Goal: Transaction & Acquisition: Purchase product/service

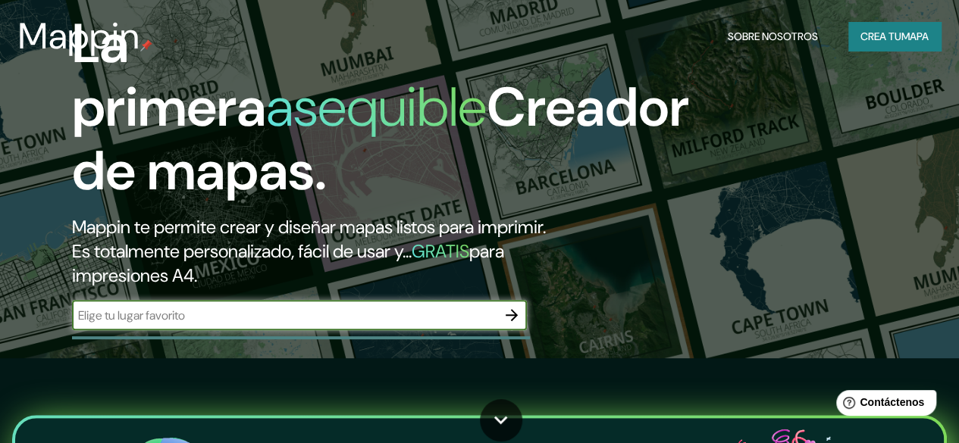
scroll to position [91, 0]
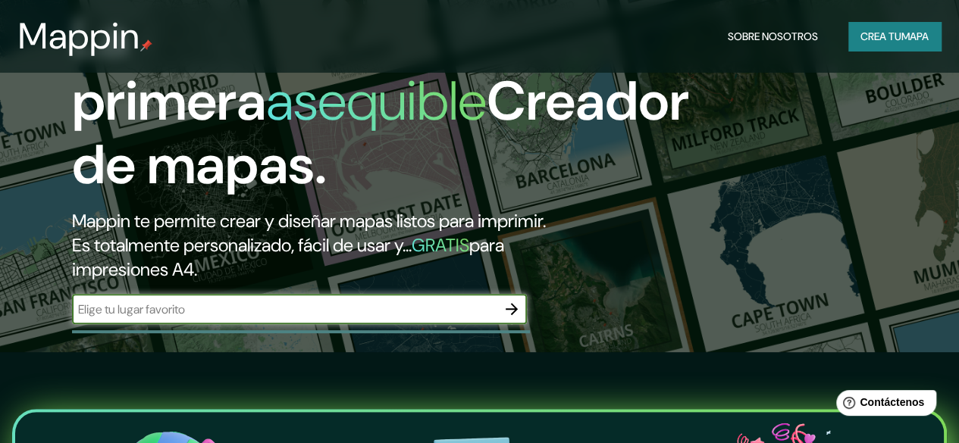
click at [412, 318] on input "text" at bounding box center [284, 309] width 424 height 17
type input "copan honduras"
click at [505, 318] on icon "button" at bounding box center [511, 309] width 18 height 18
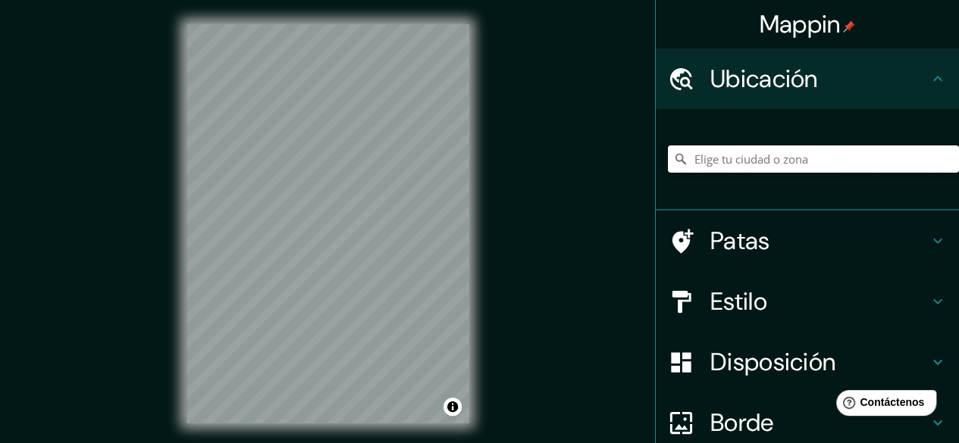
click at [766, 164] on input "Elige tu ciudad o zona" at bounding box center [813, 159] width 291 height 27
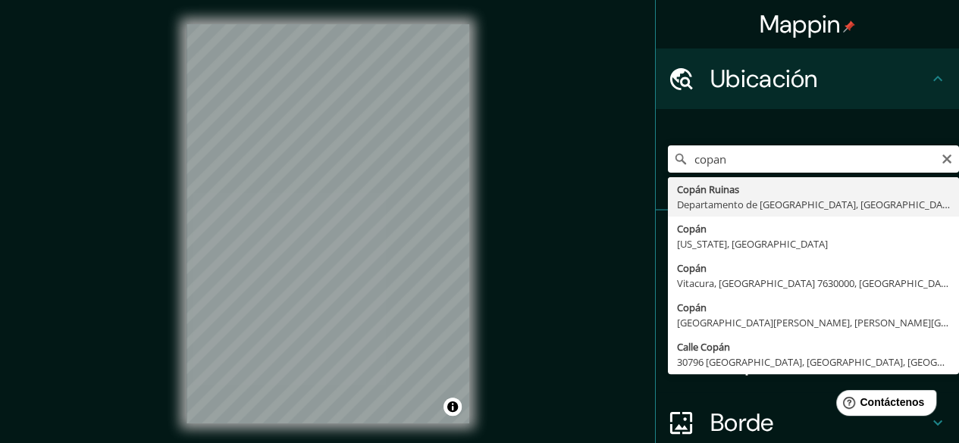
type input "Copán Ruinas, [GEOGRAPHIC_DATA], [GEOGRAPHIC_DATA]"
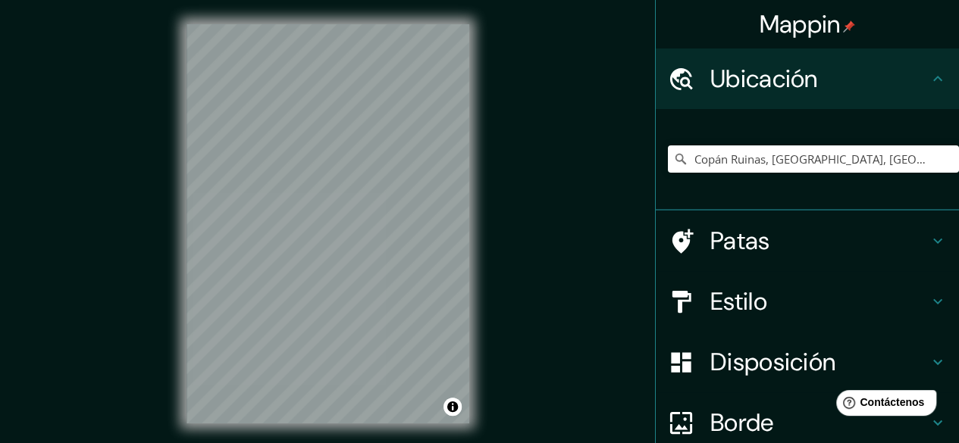
click at [735, 247] on font "Patas" at bounding box center [740, 241] width 60 height 32
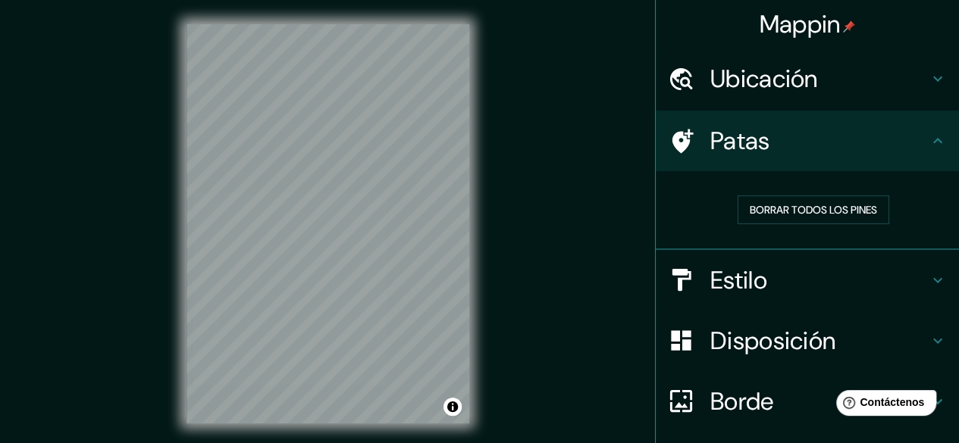
click at [731, 277] on font "Estilo" at bounding box center [738, 280] width 57 height 32
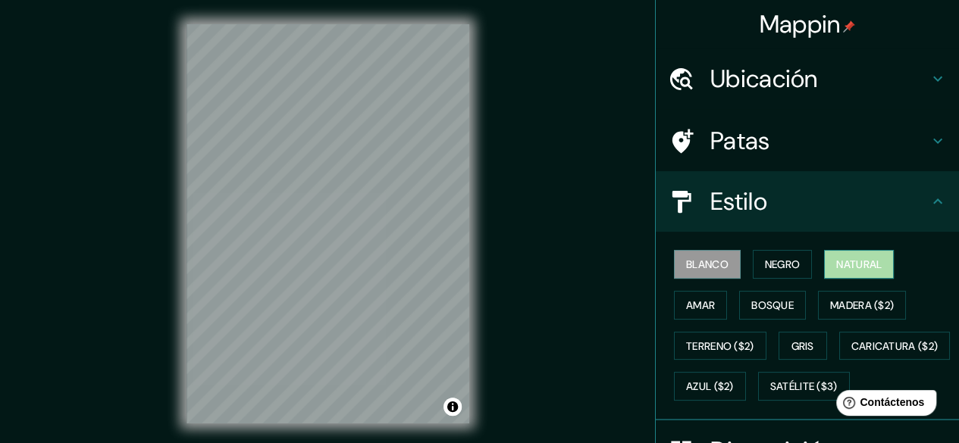
click at [852, 262] on font "Natural" at bounding box center [858, 265] width 45 height 14
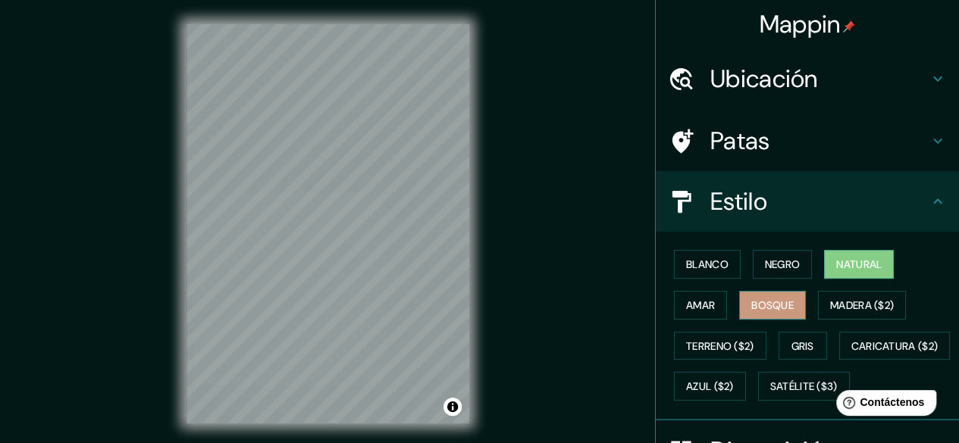
click at [763, 291] on button "Bosque" at bounding box center [772, 305] width 67 height 29
click at [859, 258] on font "Natural" at bounding box center [858, 265] width 45 height 14
click at [692, 305] on font "Amar" at bounding box center [700, 306] width 29 height 14
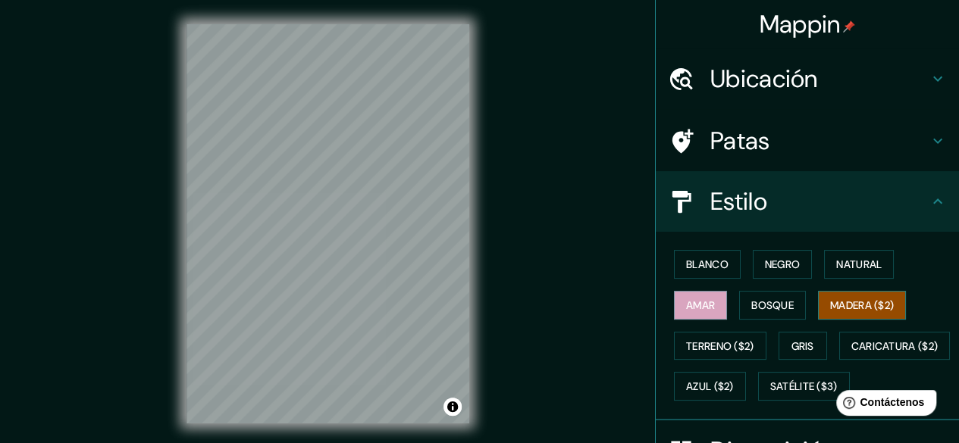
click at [837, 306] on font "Madera ($2)" at bounding box center [862, 306] width 64 height 14
click at [703, 262] on font "Blanco" at bounding box center [707, 265] width 42 height 14
click at [847, 305] on font "Madera ($2)" at bounding box center [862, 306] width 64 height 14
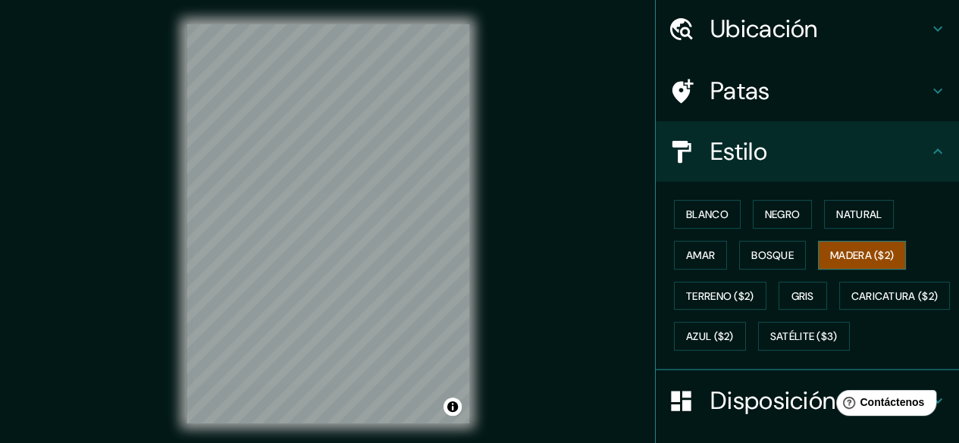
scroll to position [51, 0]
click at [770, 343] on font "Satélite ($3)" at bounding box center [803, 337] width 67 height 14
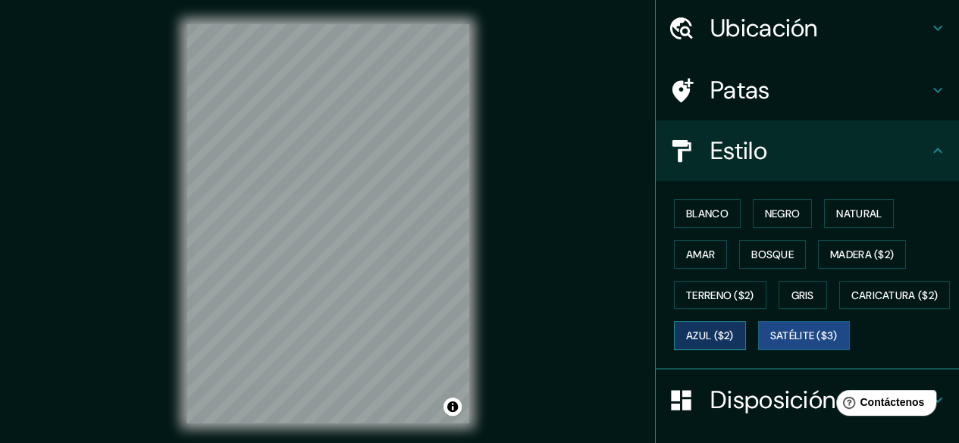
click at [734, 333] on font "Azul ($2)" at bounding box center [710, 337] width 48 height 14
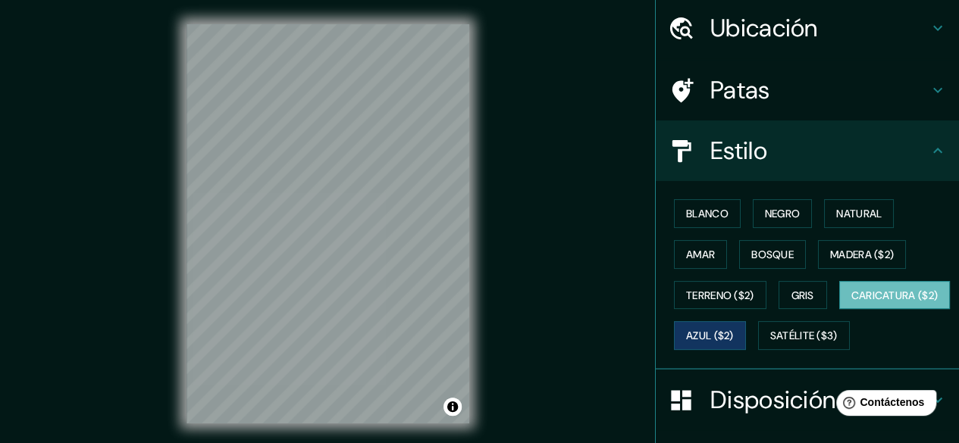
click at [851, 302] on font "Caricatura ($2)" at bounding box center [894, 296] width 87 height 14
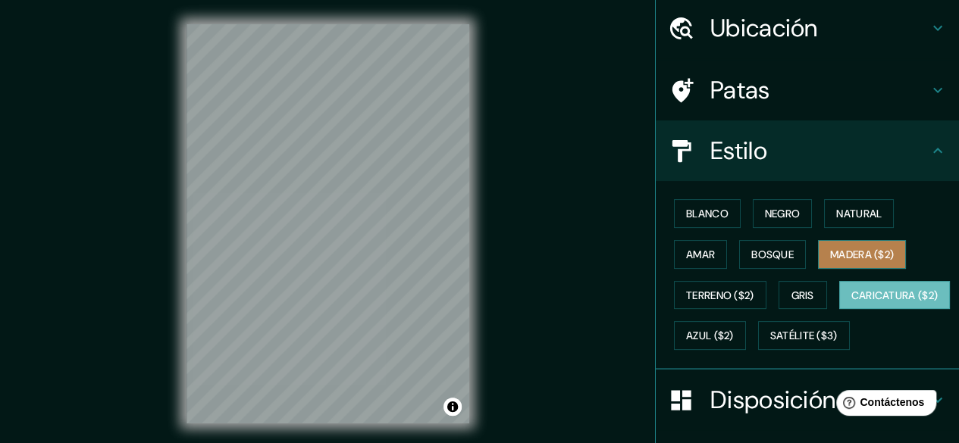
click at [846, 259] on font "Madera ($2)" at bounding box center [862, 255] width 64 height 14
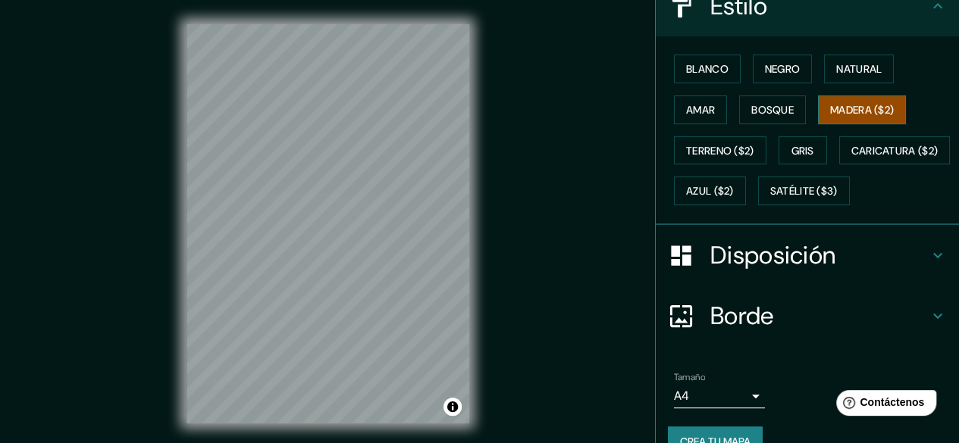
scroll to position [206, 0]
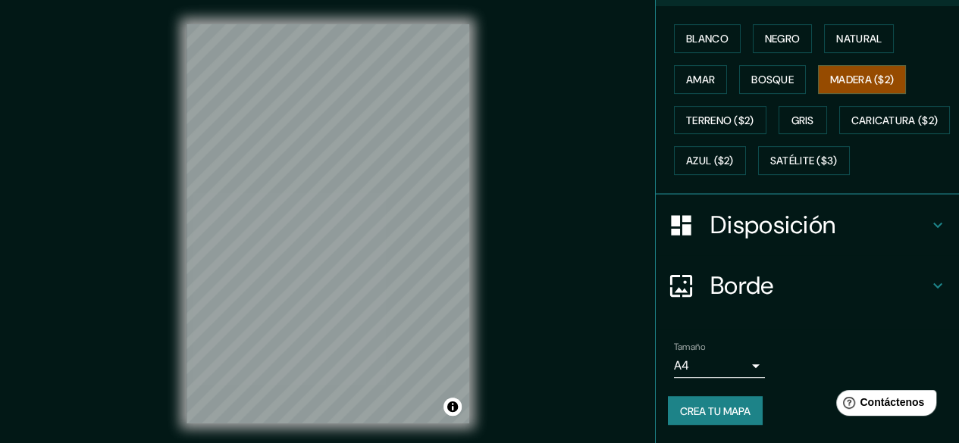
click at [787, 301] on h4 "Borde" at bounding box center [819, 286] width 218 height 30
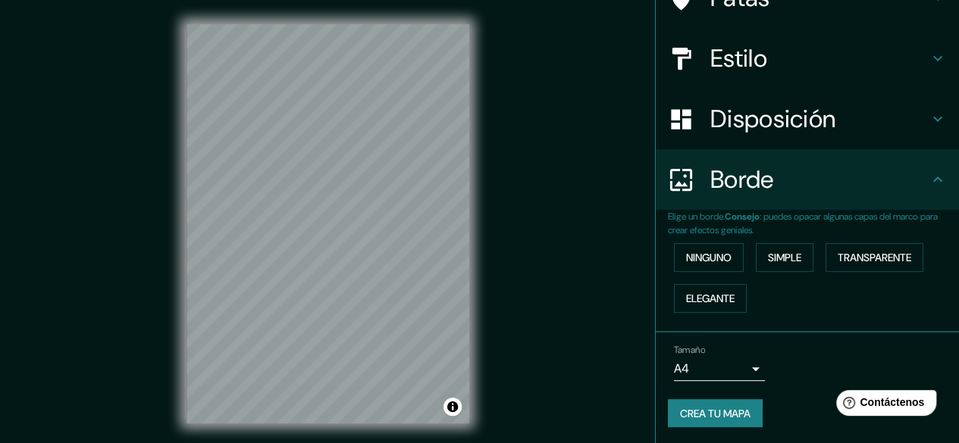
scroll to position [143, 0]
click at [781, 258] on font "Simple" at bounding box center [784, 258] width 33 height 14
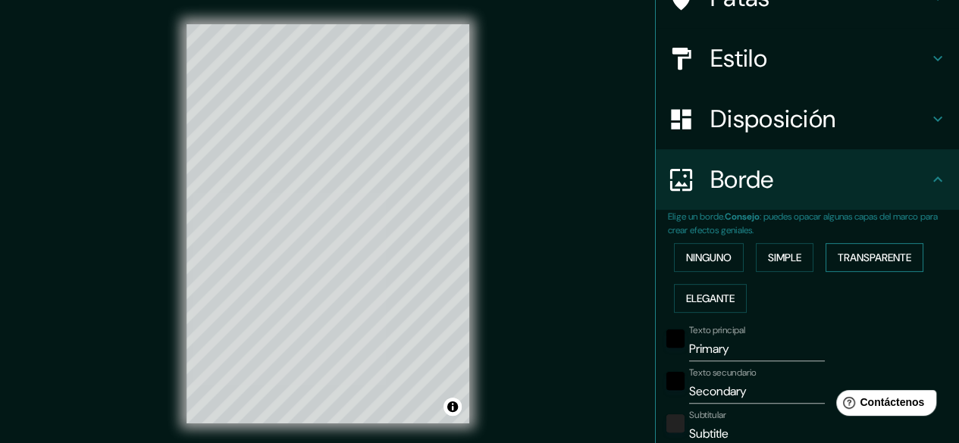
click at [872, 264] on font "Transparente" at bounding box center [874, 258] width 74 height 20
click at [715, 297] on font "Elegante" at bounding box center [710, 299] width 49 height 14
click at [709, 256] on font "Ninguno" at bounding box center [708, 258] width 45 height 14
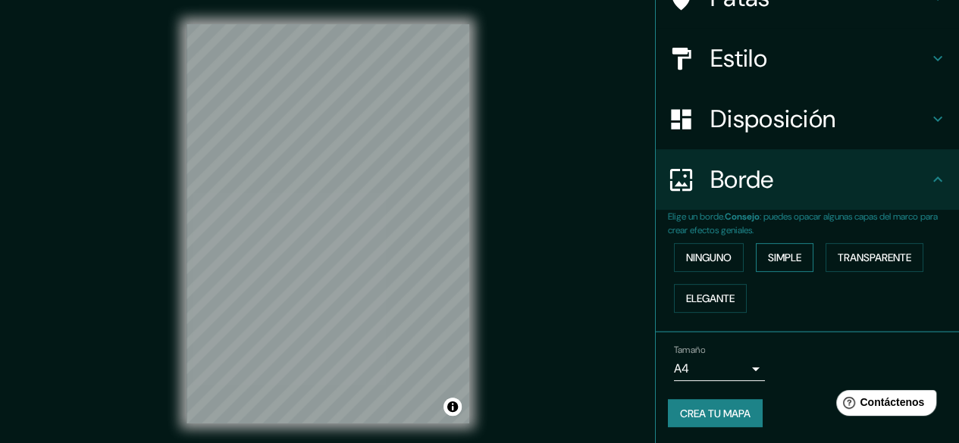
click at [782, 260] on font "Simple" at bounding box center [784, 258] width 33 height 14
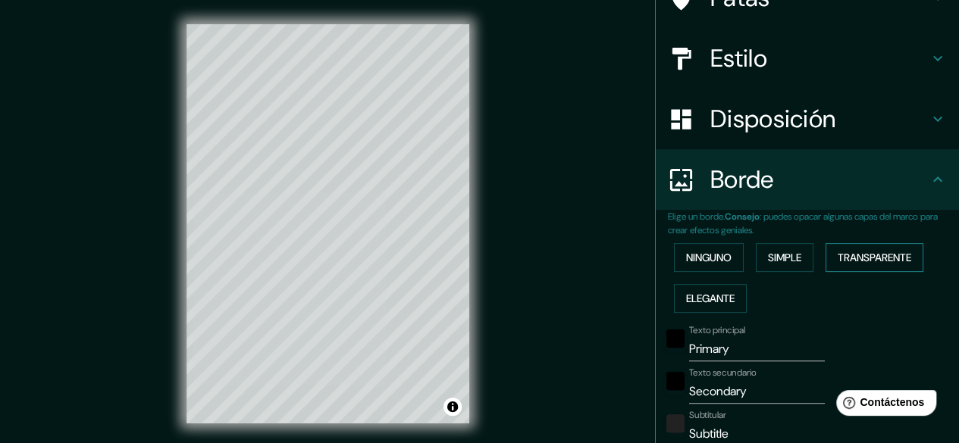
click at [867, 262] on font "Transparente" at bounding box center [874, 258] width 74 height 14
click at [706, 261] on font "Ninguno" at bounding box center [708, 258] width 45 height 14
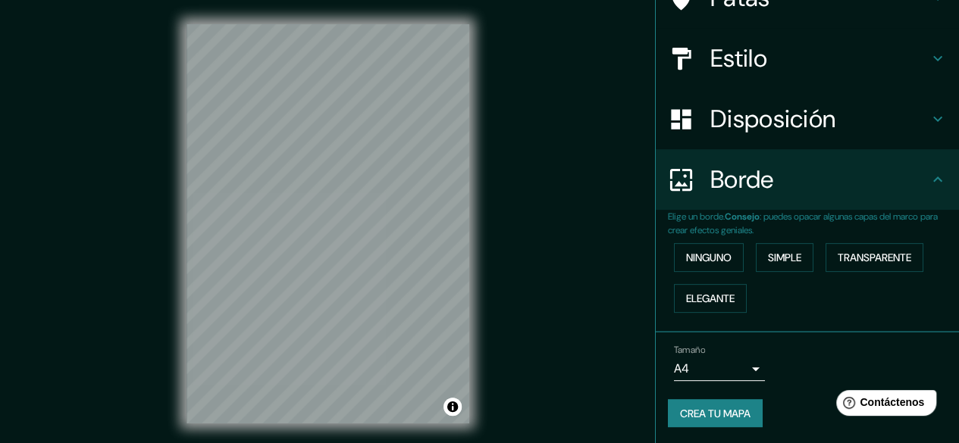
click at [742, 370] on body "Mappin Ubicación Copán Ruinas, [GEOGRAPHIC_DATA], [GEOGRAPHIC_DATA] Patas Estil…" at bounding box center [479, 221] width 959 height 443
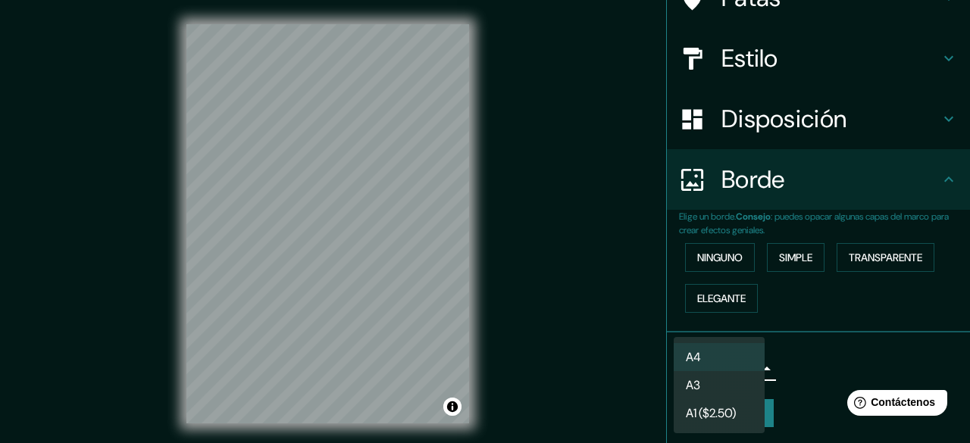
click at [717, 382] on li "A3" at bounding box center [719, 385] width 91 height 28
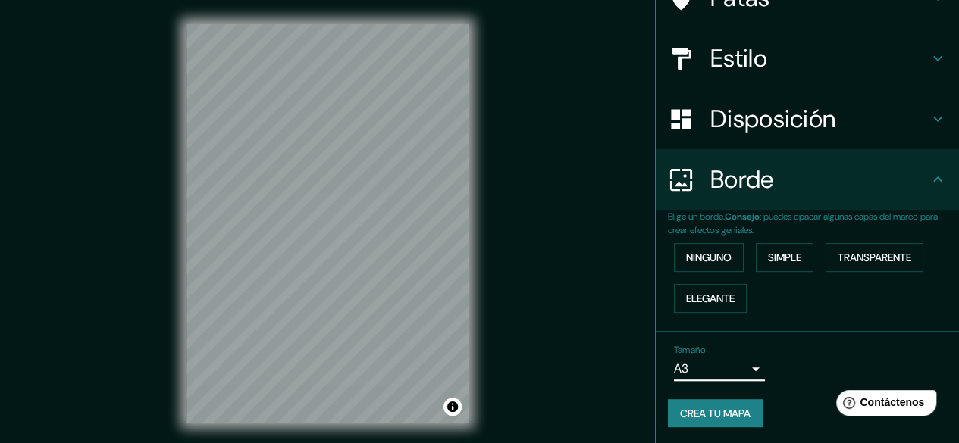
click at [747, 365] on body "Mappin Ubicación Copán Ruinas, [GEOGRAPHIC_DATA], [GEOGRAPHIC_DATA] Patas Estil…" at bounding box center [479, 221] width 959 height 443
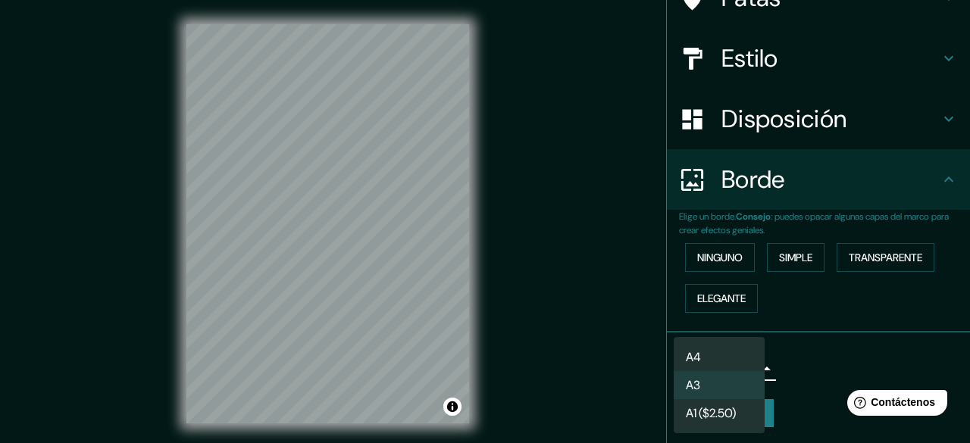
click at [705, 359] on li "A4" at bounding box center [719, 357] width 91 height 28
type input "single"
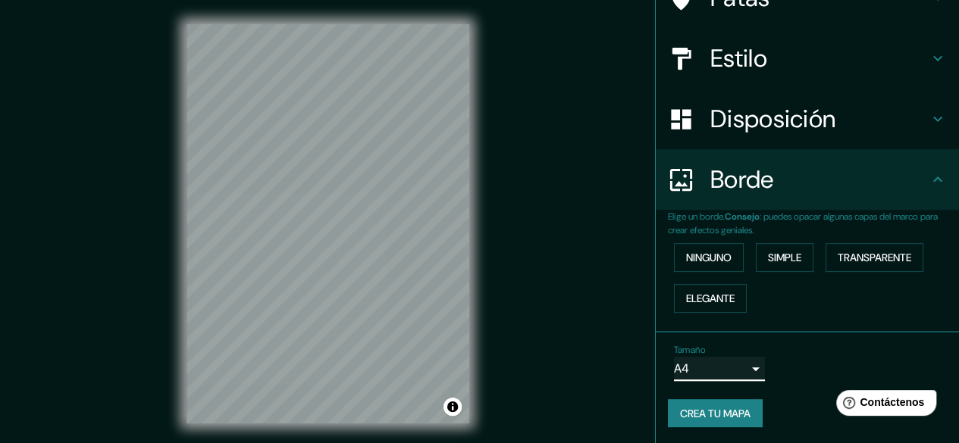
scroll to position [28, 0]
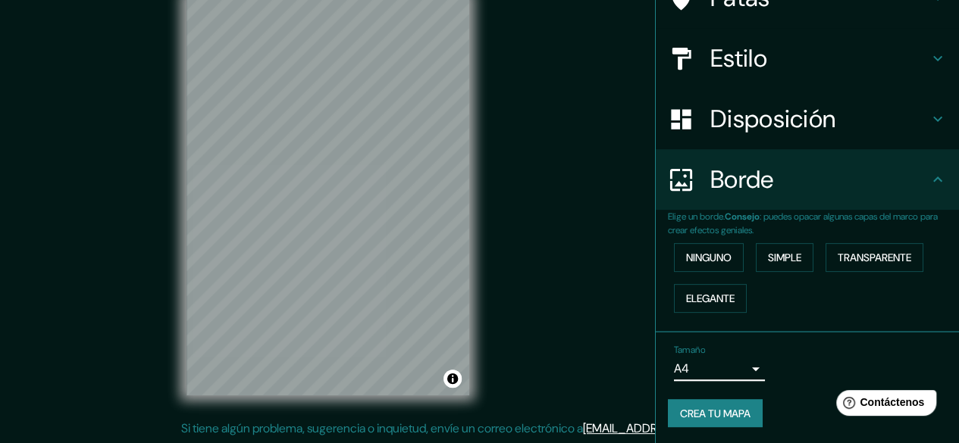
click at [728, 416] on font "Crea tu mapa" at bounding box center [715, 414] width 70 height 14
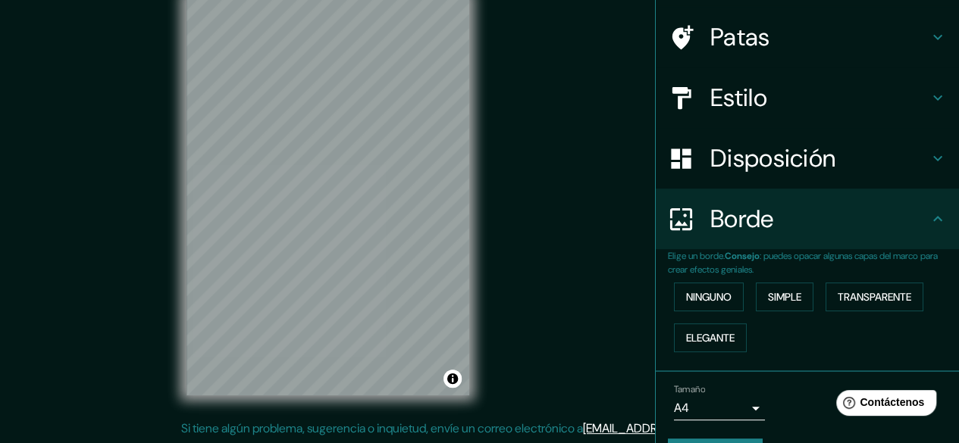
scroll to position [143, 0]
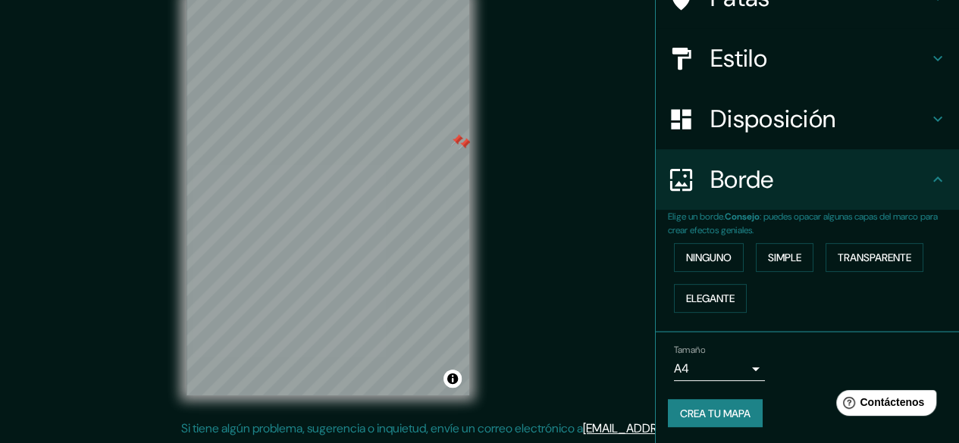
click at [818, 60] on h4 "Estilo" at bounding box center [819, 58] width 218 height 30
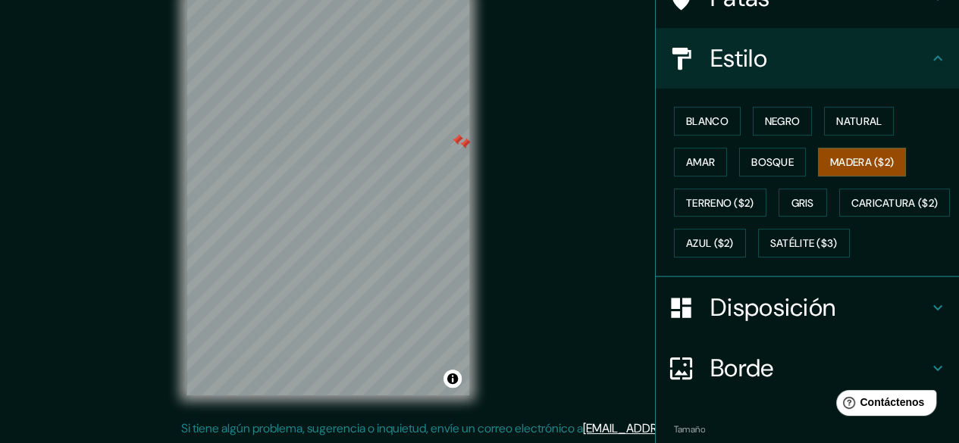
click at [766, 324] on font "Disposición" at bounding box center [772, 308] width 125 height 32
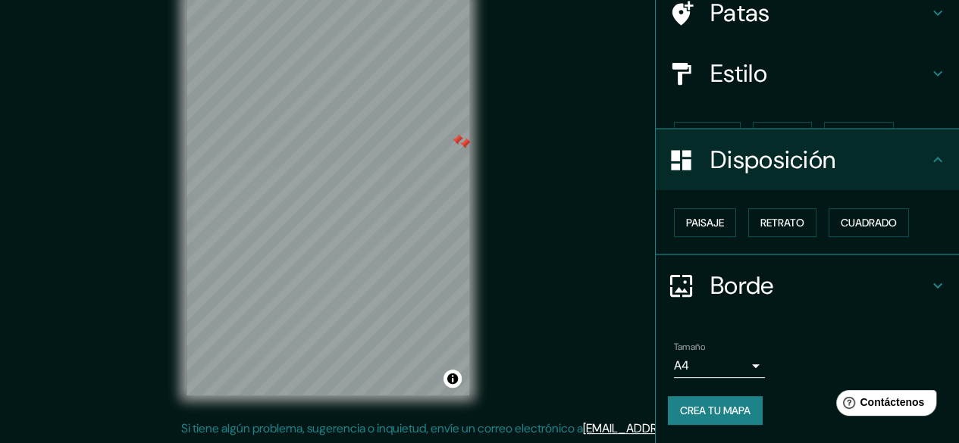
scroll to position [102, 0]
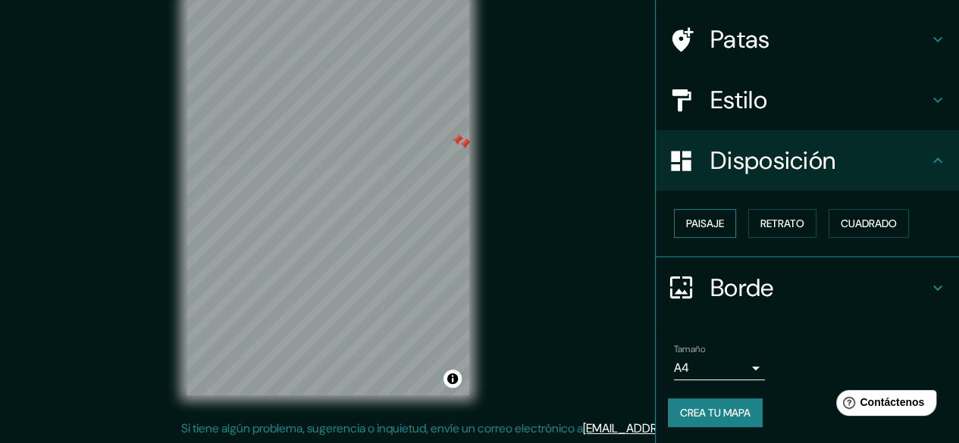
click at [694, 221] on font "Paisaje" at bounding box center [705, 224] width 38 height 14
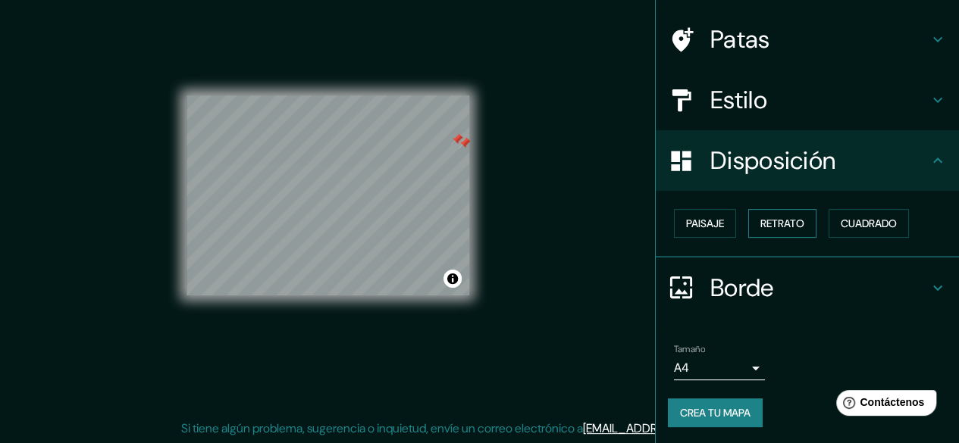
click at [773, 217] on font "Retrato" at bounding box center [782, 224] width 44 height 14
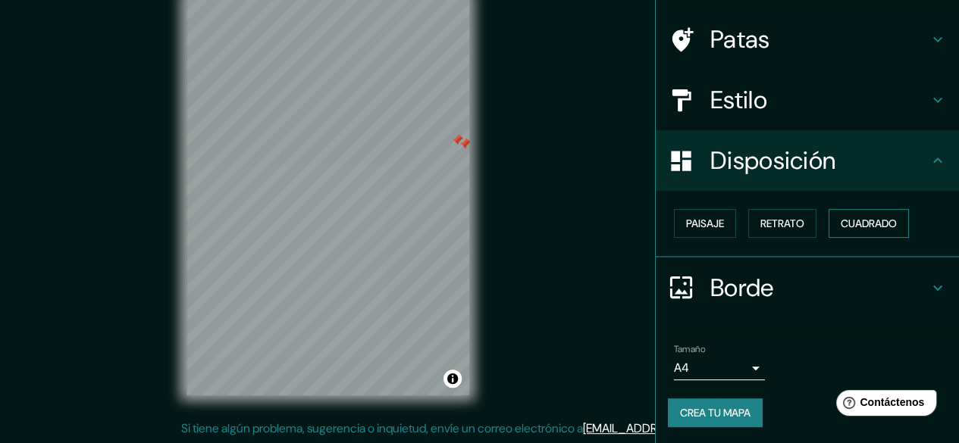
click at [862, 222] on font "Cuadrado" at bounding box center [868, 224] width 56 height 14
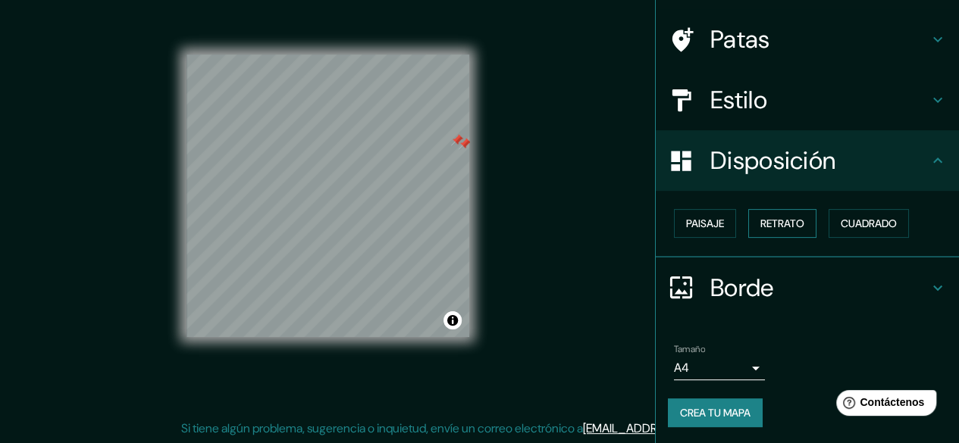
click at [764, 226] on font "Retrato" at bounding box center [782, 224] width 44 height 14
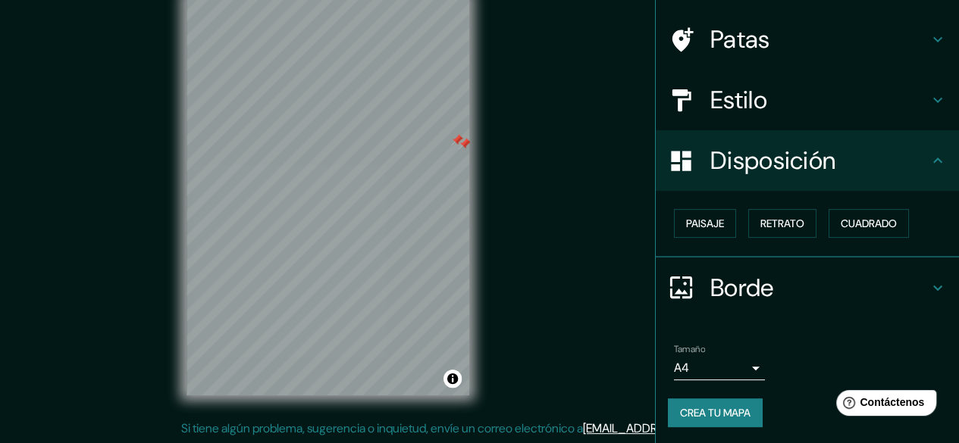
click at [538, 311] on div "Mappin Ubicación Copán Ruinas, [GEOGRAPHIC_DATA], [GEOGRAPHIC_DATA] Patas Estil…" at bounding box center [479, 208] width 959 height 472
click at [518, 278] on div "Mappin Ubicación Copán Ruinas, [GEOGRAPHIC_DATA], [GEOGRAPHIC_DATA] Patas Estil…" at bounding box center [479, 208] width 959 height 472
click at [521, 264] on div "Mappin Ubicación Copán Ruinas, [GEOGRAPHIC_DATA], [GEOGRAPHIC_DATA] Patas Estil…" at bounding box center [479, 208] width 959 height 472
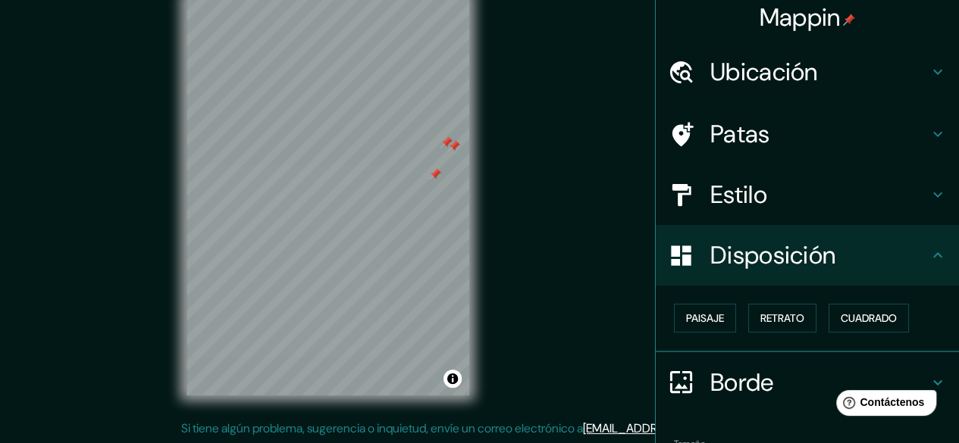
scroll to position [0, 0]
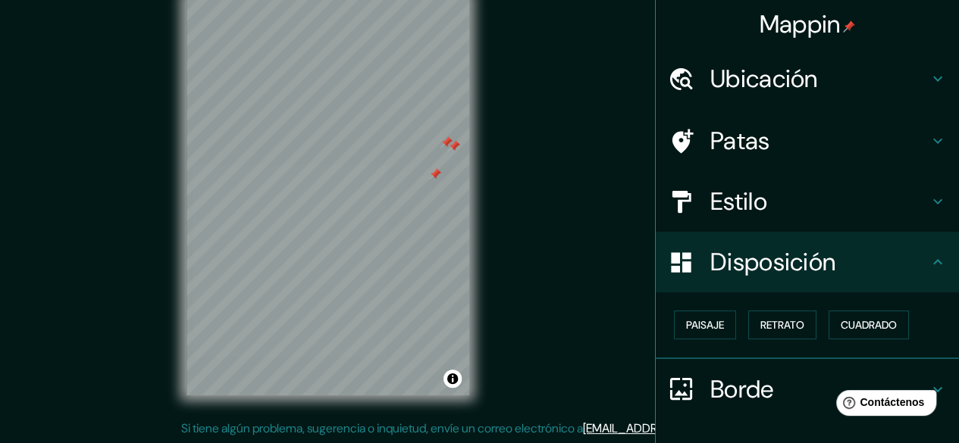
click at [770, 142] on h4 "Patas" at bounding box center [819, 141] width 218 height 30
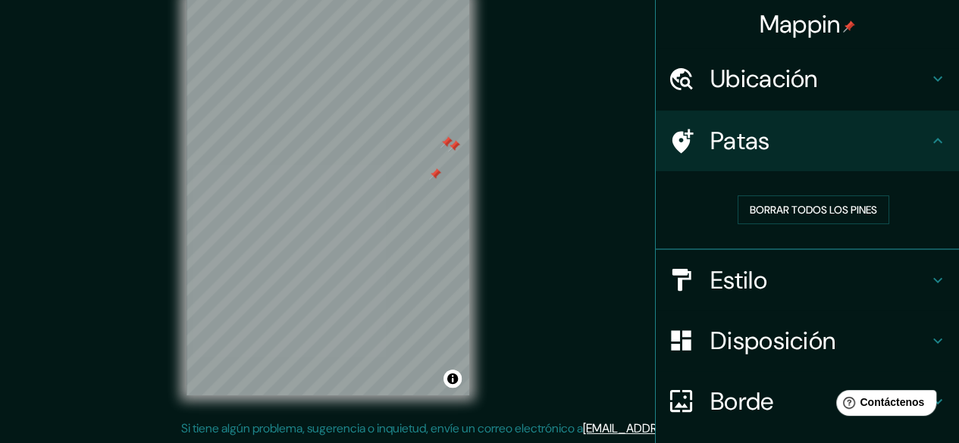
click at [804, 95] on div "Ubicación" at bounding box center [807, 79] width 303 height 61
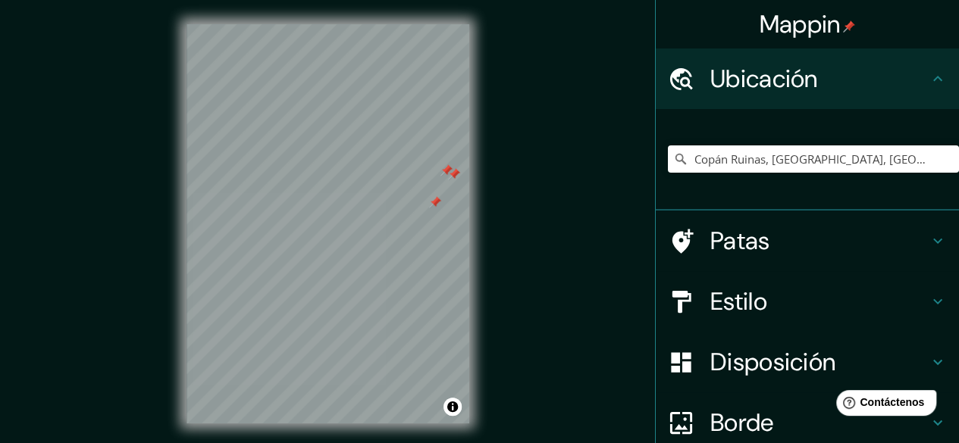
click at [801, 17] on font "Mappin" at bounding box center [799, 24] width 81 height 32
click at [749, 159] on input "Elige tu ciudad o zona" at bounding box center [813, 159] width 291 height 27
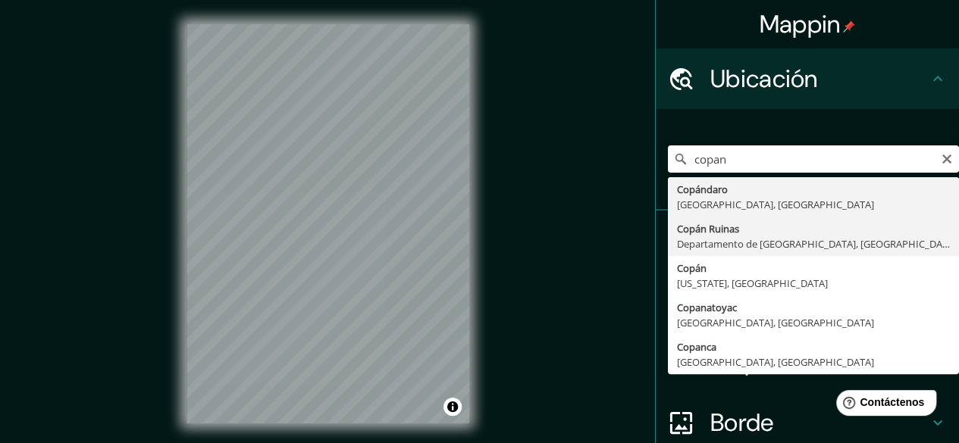
type input "Copán Ruinas, [GEOGRAPHIC_DATA], [GEOGRAPHIC_DATA]"
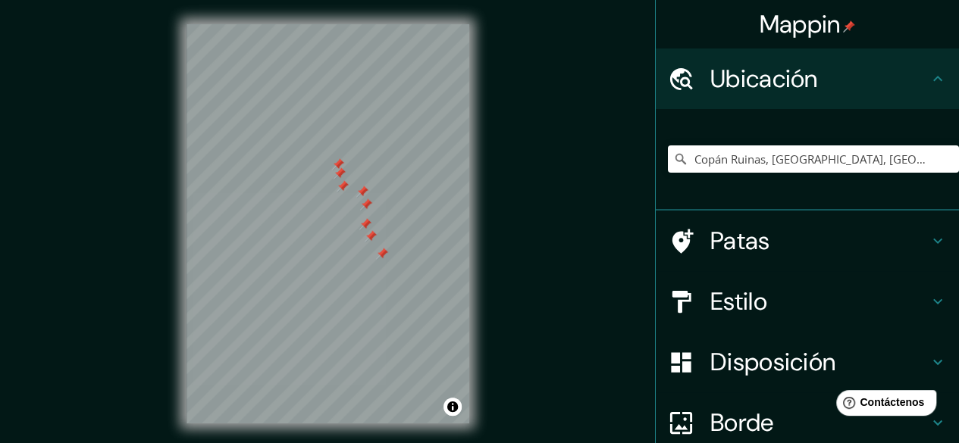
click at [755, 250] on font "Patas" at bounding box center [740, 241] width 60 height 32
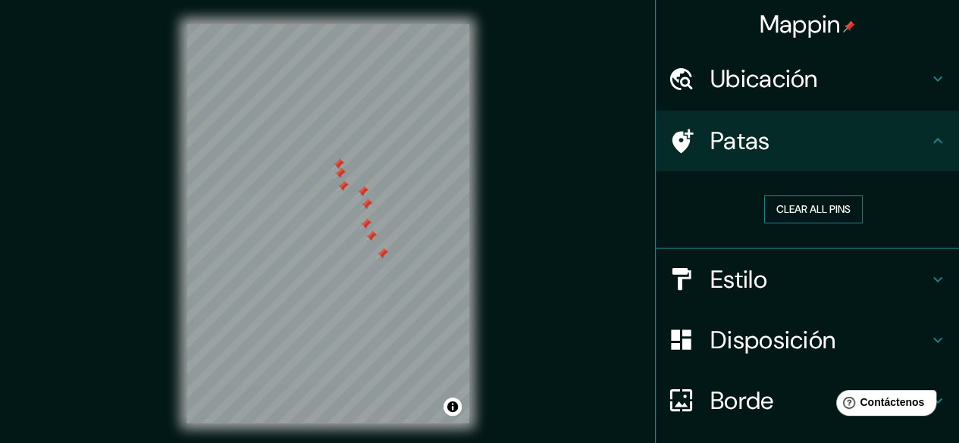
click at [793, 208] on button "Clear all pins" at bounding box center [813, 210] width 99 height 28
click at [791, 215] on button "Clear all pins" at bounding box center [813, 210] width 99 height 28
click at [785, 217] on button "Clear all pins" at bounding box center [813, 210] width 99 height 28
click at [710, 148] on font "Patas" at bounding box center [740, 141] width 60 height 32
click at [803, 211] on button "Clear all pins" at bounding box center [813, 210] width 99 height 28
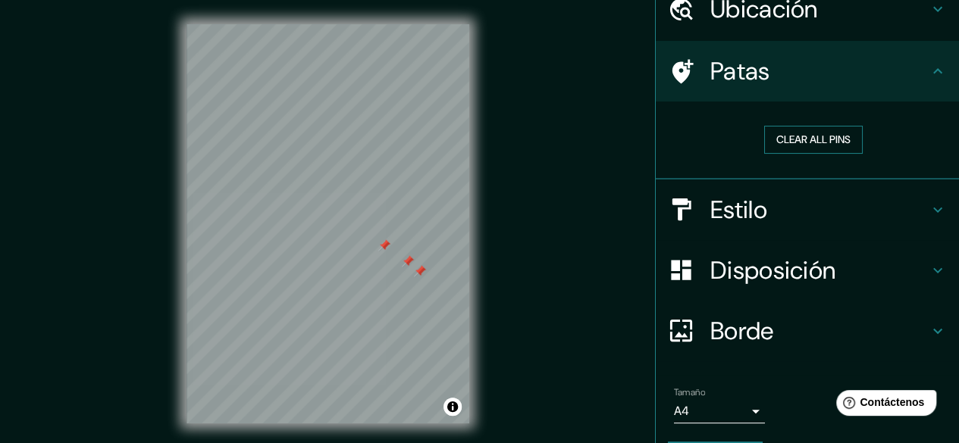
scroll to position [114, 0]
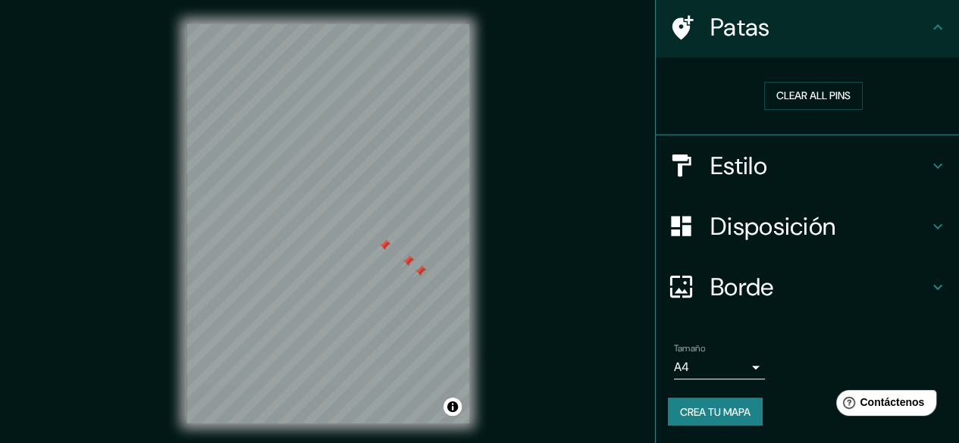
click at [782, 165] on h4 "Estilo" at bounding box center [819, 166] width 218 height 30
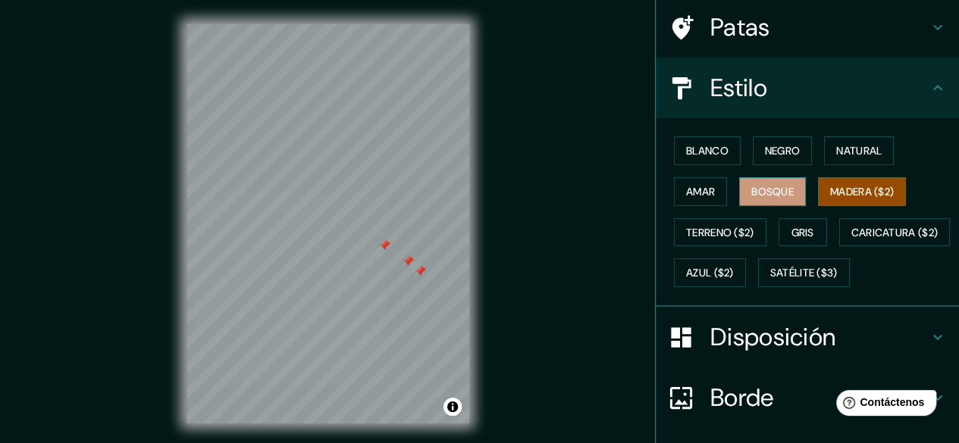
click at [765, 192] on font "Bosque" at bounding box center [772, 192] width 42 height 14
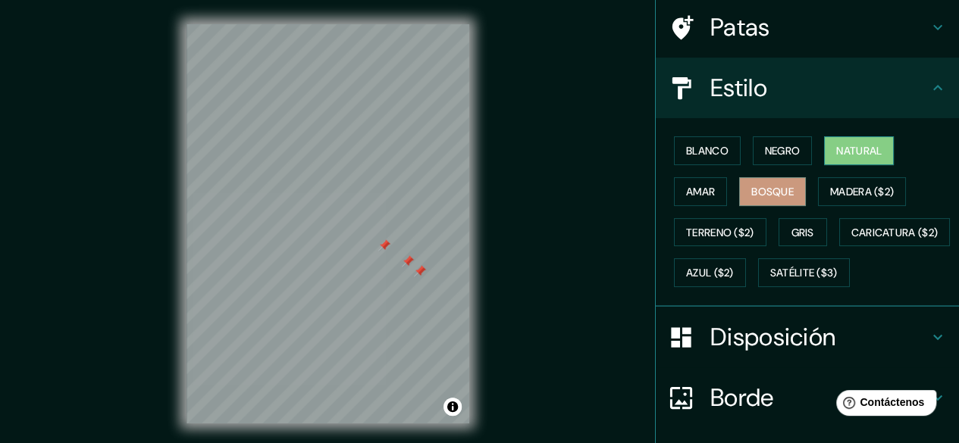
click at [851, 150] on font "Natural" at bounding box center [858, 151] width 45 height 14
click at [773, 150] on font "Negro" at bounding box center [783, 151] width 36 height 14
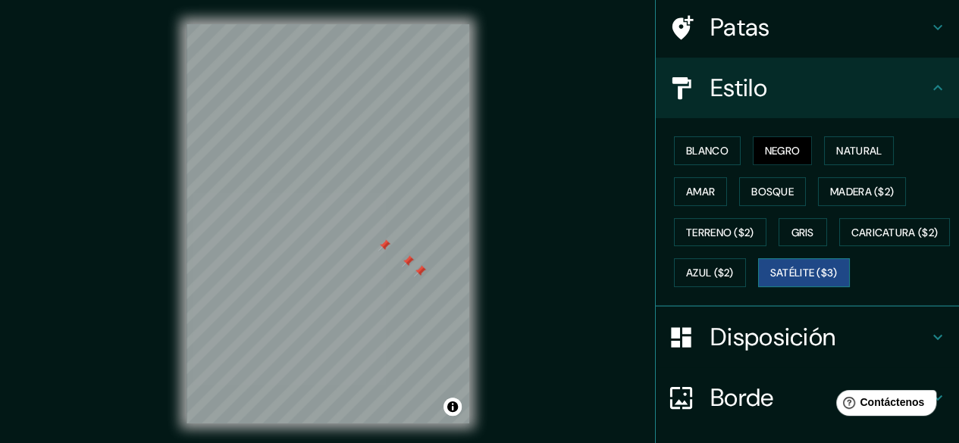
click at [770, 280] on font "Satélite ($3)" at bounding box center [803, 274] width 67 height 14
click at [752, 186] on font "Bosque" at bounding box center [772, 192] width 42 height 14
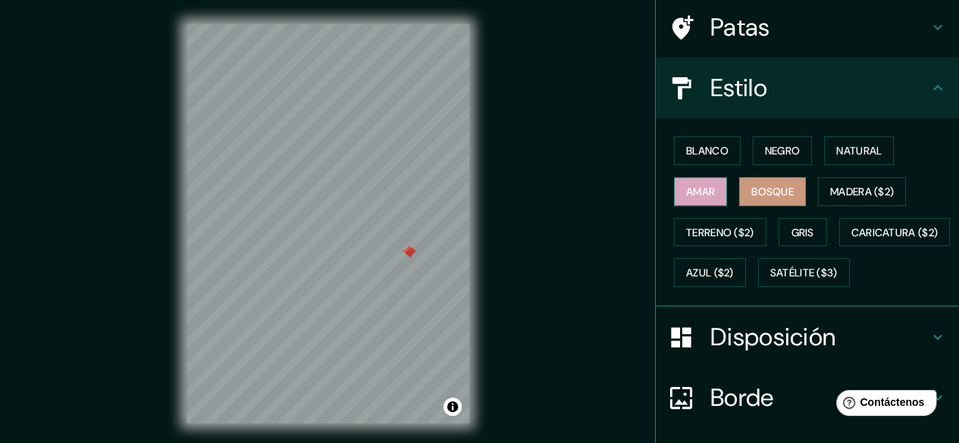
click at [687, 191] on font "Amar" at bounding box center [700, 192] width 29 height 14
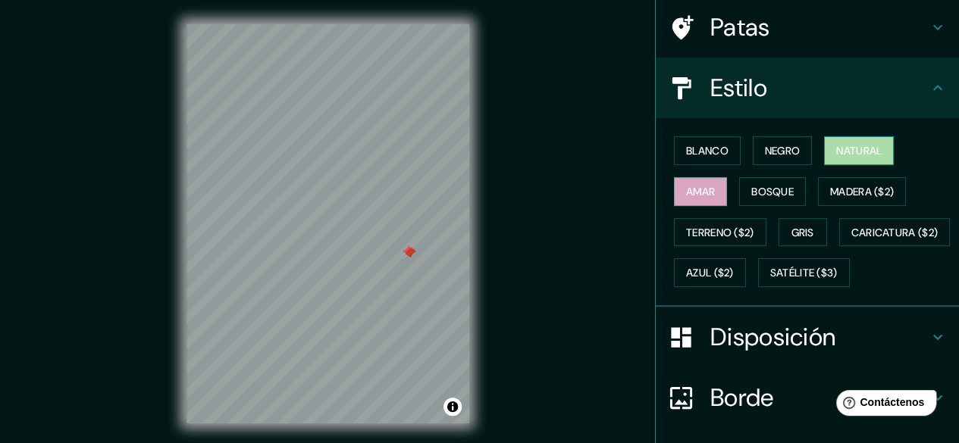
click at [861, 149] on font "Natural" at bounding box center [858, 151] width 45 height 14
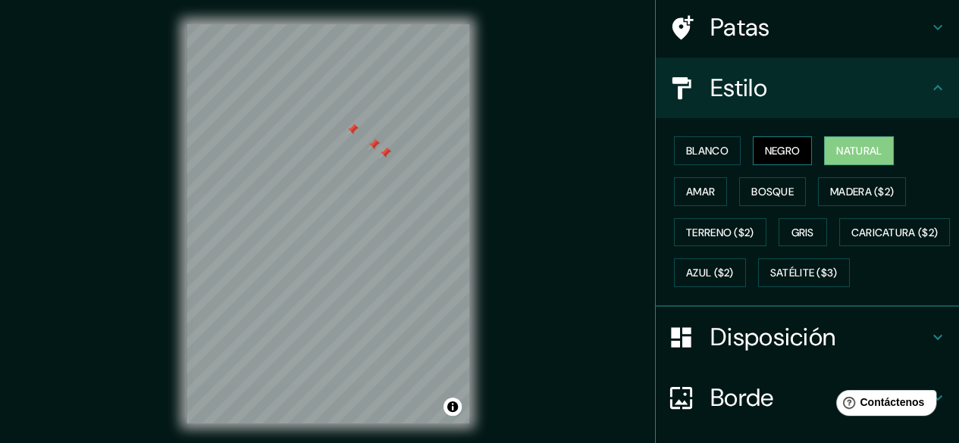
click at [771, 152] on font "Negro" at bounding box center [783, 151] width 36 height 14
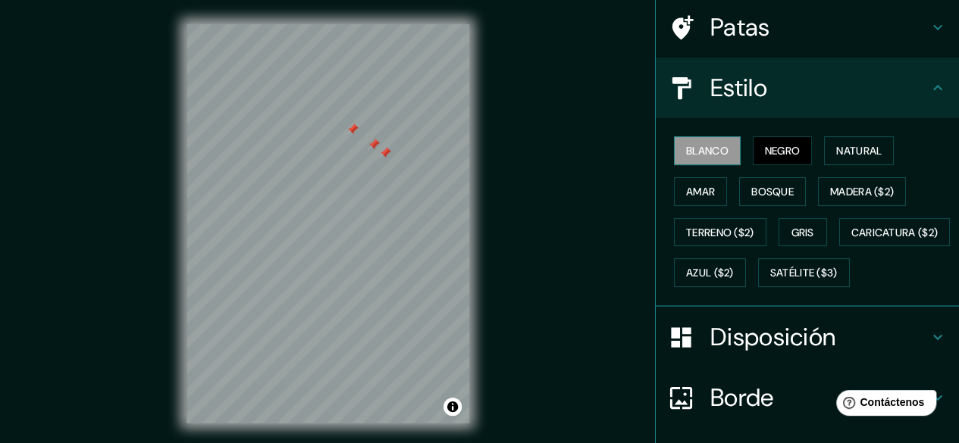
click at [694, 161] on button "Blanco" at bounding box center [707, 150] width 67 height 29
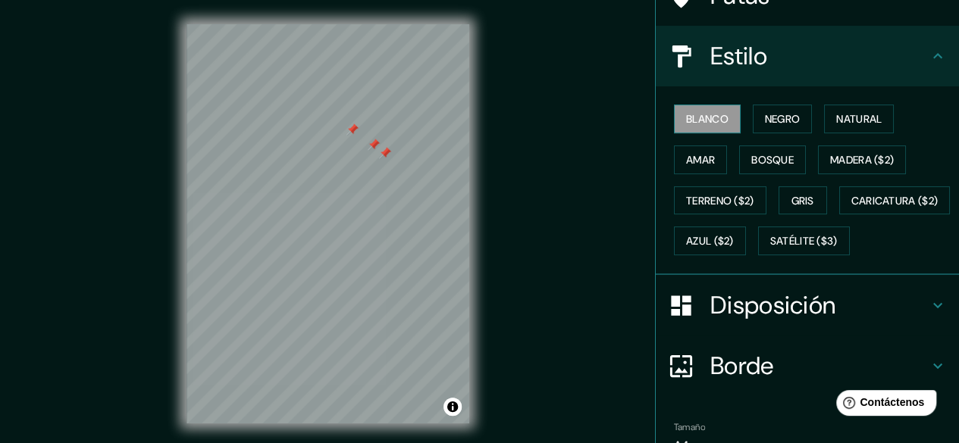
scroll to position [157, 0]
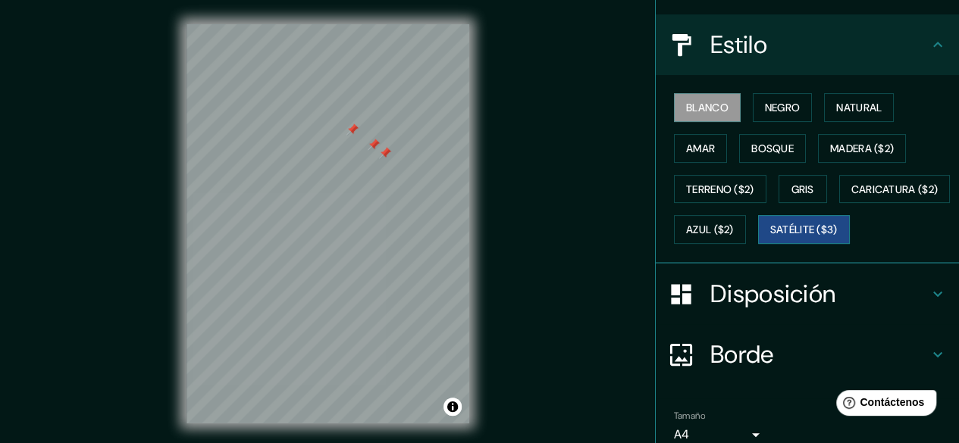
click at [758, 244] on button "Satélite ($3)" at bounding box center [804, 229] width 92 height 29
click at [796, 191] on font "Gris" at bounding box center [802, 190] width 23 height 14
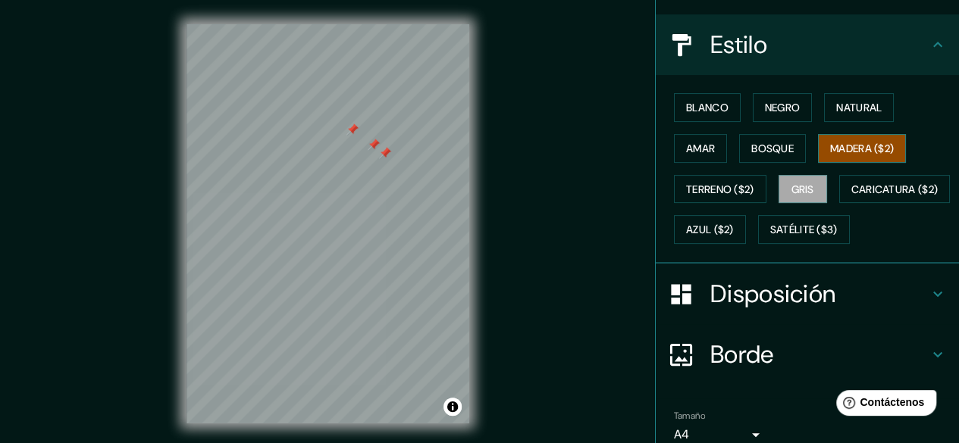
click at [840, 152] on font "Madera ($2)" at bounding box center [862, 149] width 64 height 14
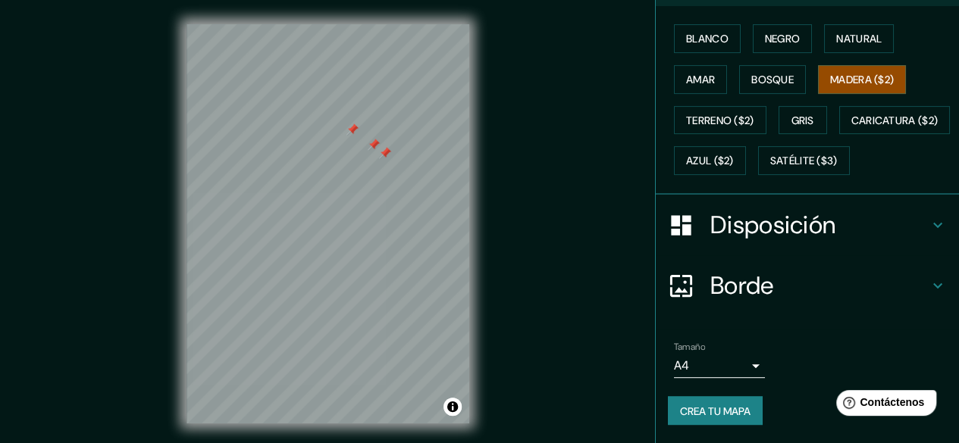
click at [806, 241] on font "Disposición" at bounding box center [772, 225] width 125 height 32
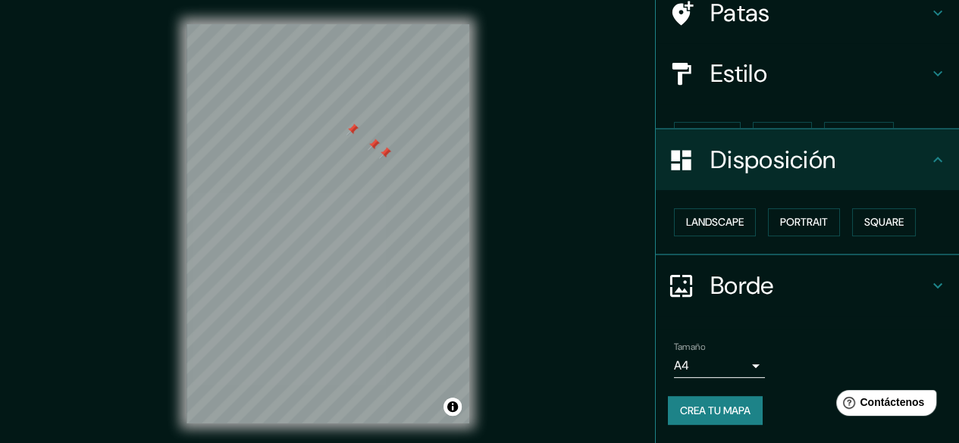
scroll to position [102, 0]
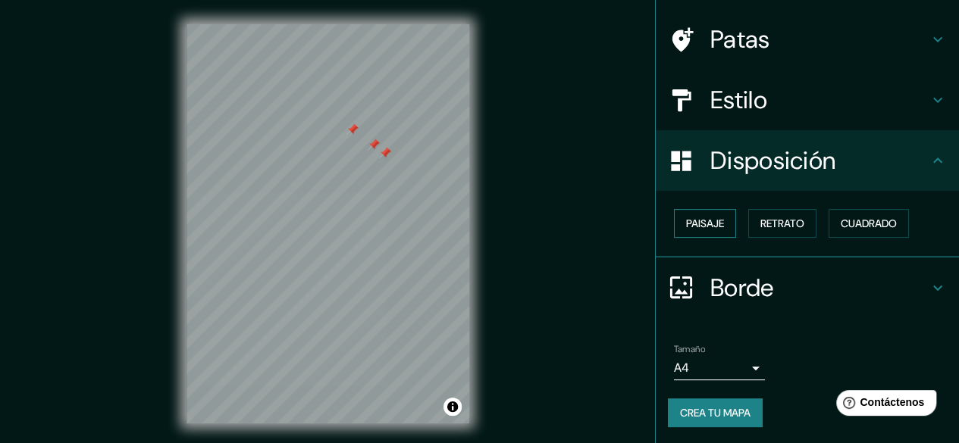
click at [699, 221] on font "Paisaje" at bounding box center [705, 224] width 38 height 14
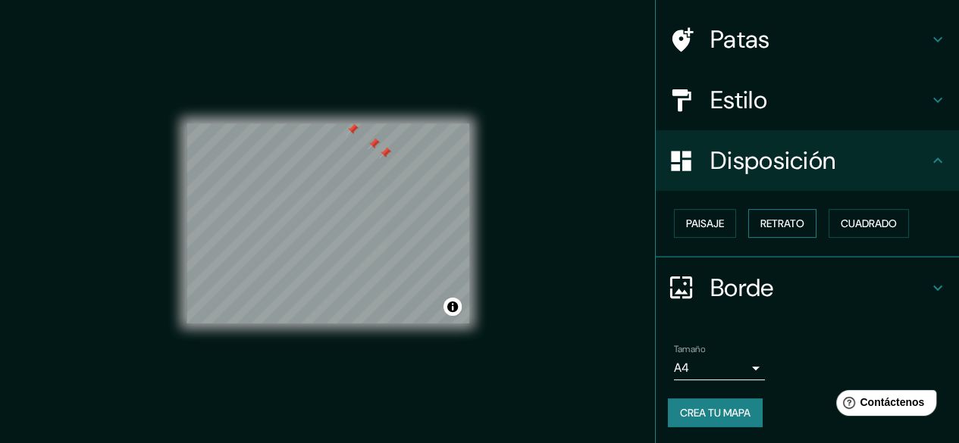
click at [771, 221] on font "Retrato" at bounding box center [782, 224] width 44 height 14
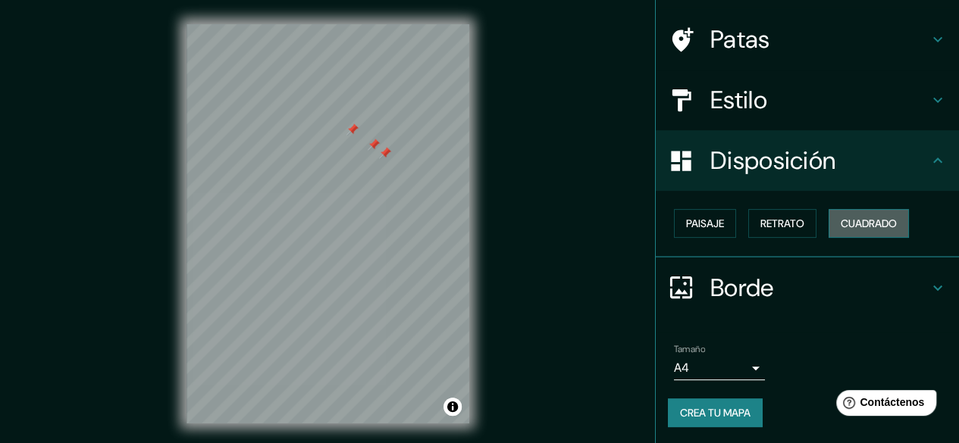
click at [866, 229] on font "Cuadrado" at bounding box center [868, 224] width 56 height 14
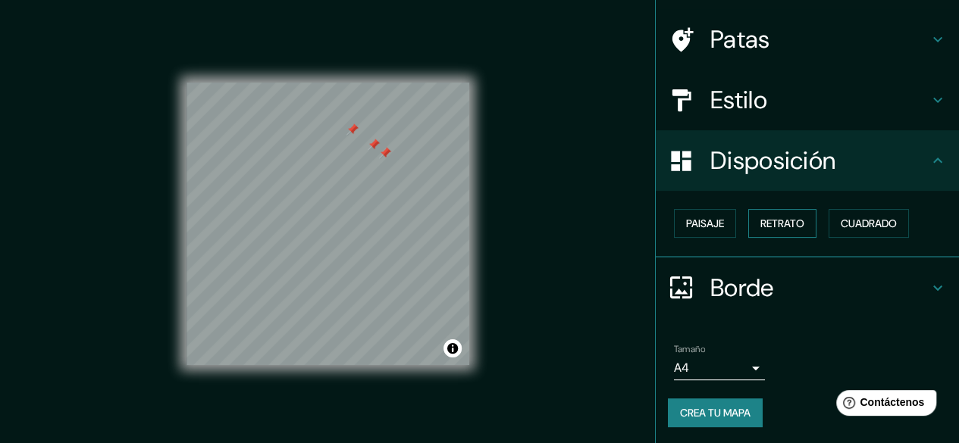
click at [773, 231] on font "Retrato" at bounding box center [782, 224] width 44 height 20
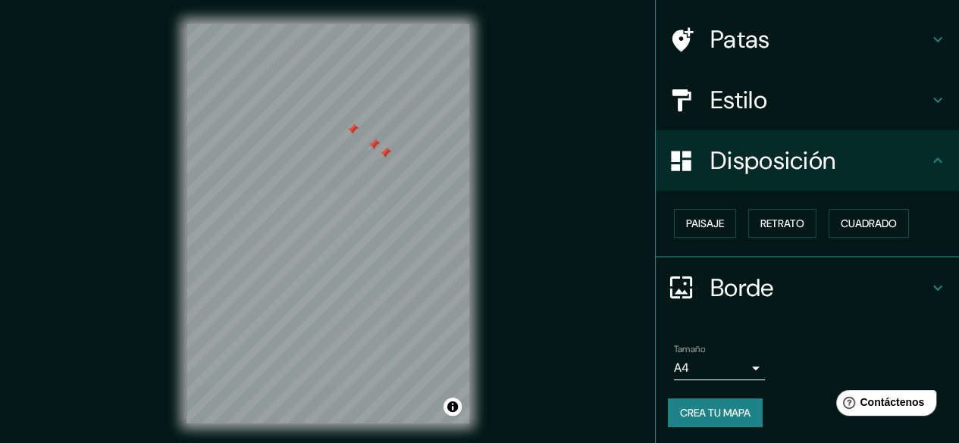
click at [735, 293] on font "Borde" at bounding box center [742, 288] width 64 height 32
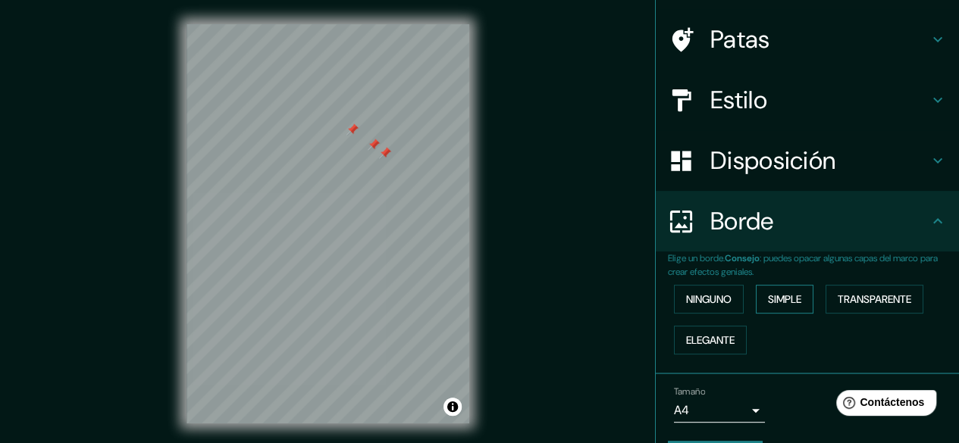
click at [785, 299] on font "Simple" at bounding box center [784, 300] width 33 height 14
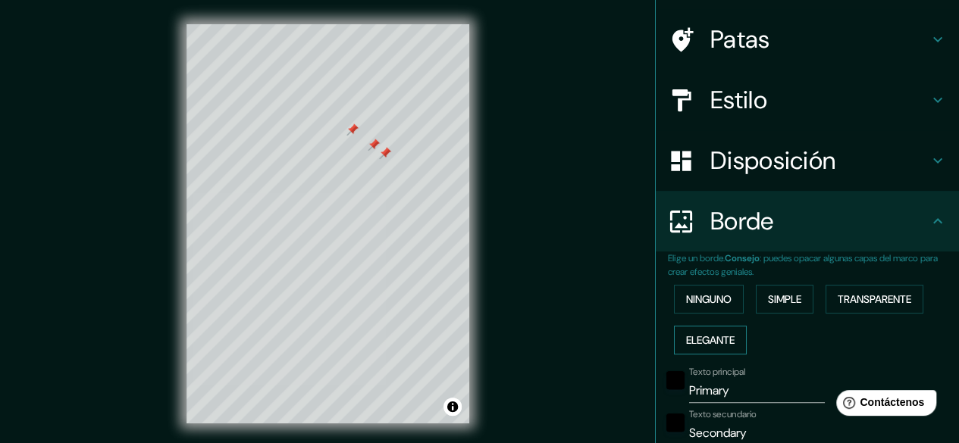
click at [708, 345] on font "Elegante" at bounding box center [710, 340] width 49 height 14
click at [700, 307] on font "Ninguno" at bounding box center [708, 299] width 45 height 20
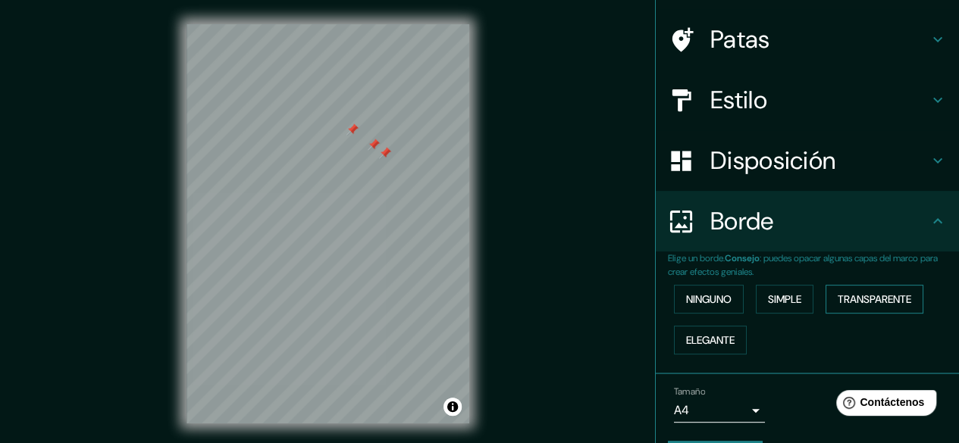
click at [872, 297] on font "Transparente" at bounding box center [874, 300] width 74 height 14
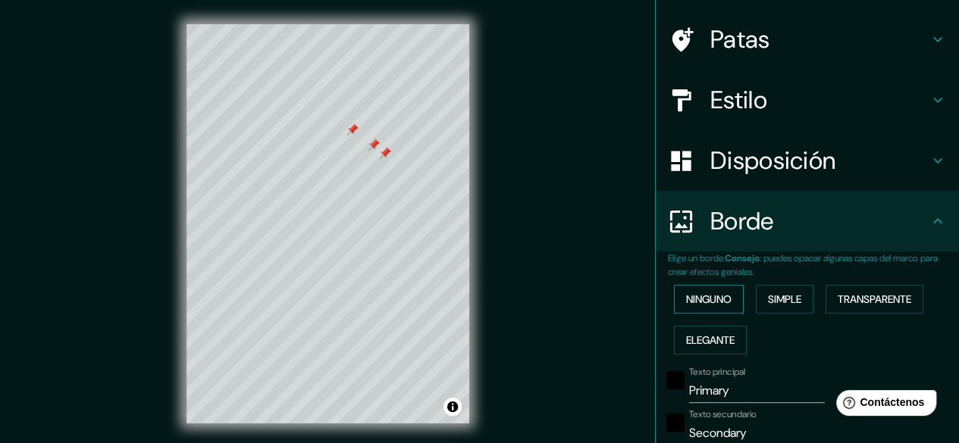
click at [699, 302] on font "Ninguno" at bounding box center [708, 300] width 45 height 14
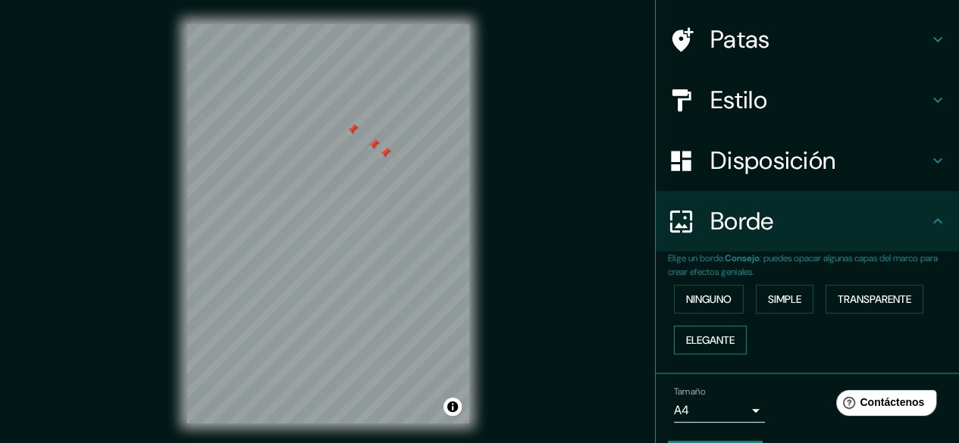
click at [705, 346] on font "Elegante" at bounding box center [710, 340] width 49 height 20
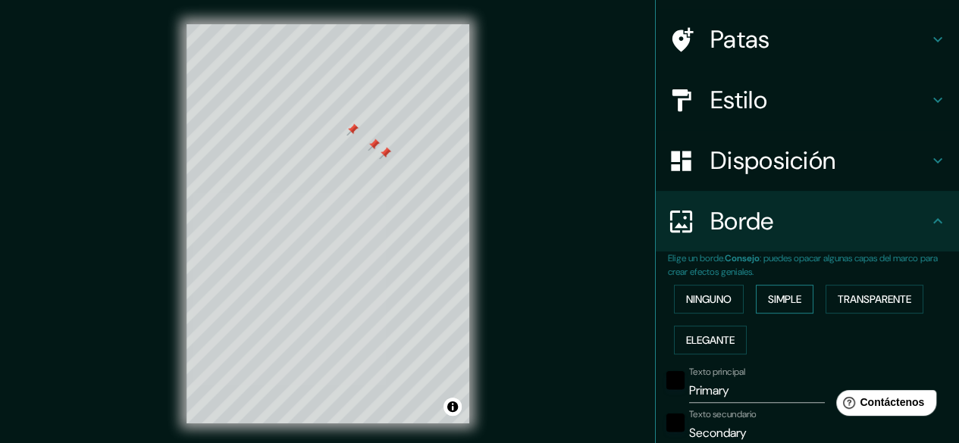
click at [769, 300] on font "Simple" at bounding box center [784, 300] width 33 height 14
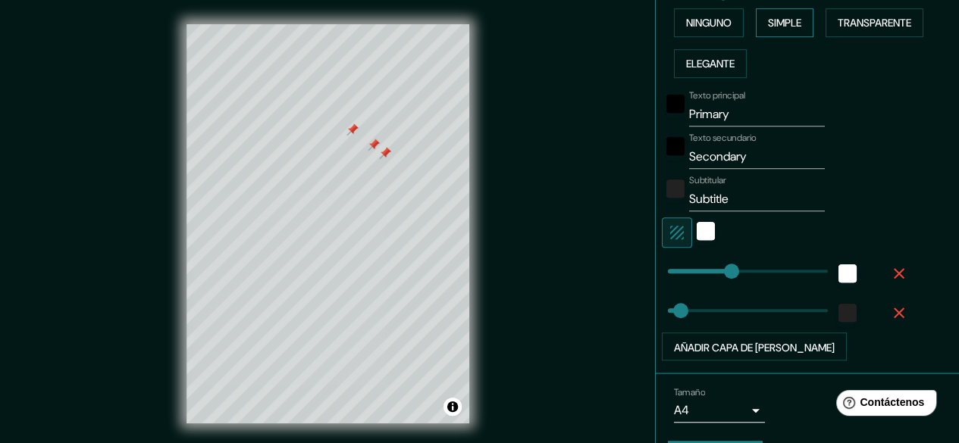
scroll to position [419, 0]
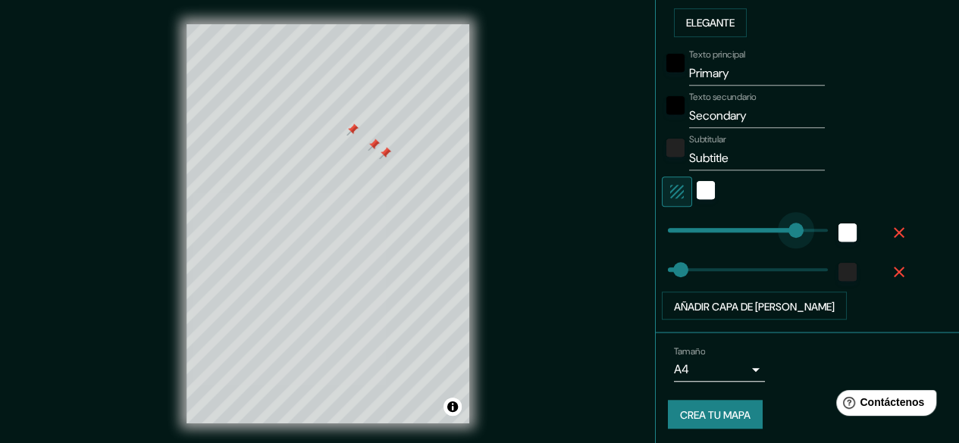
type input "300"
type input "30"
type input "222"
type input "286"
type input "35"
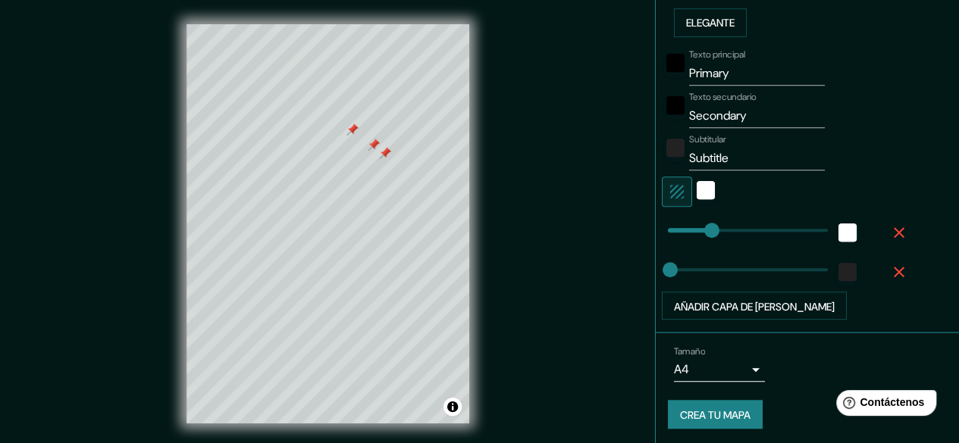
scroll to position [28, 0]
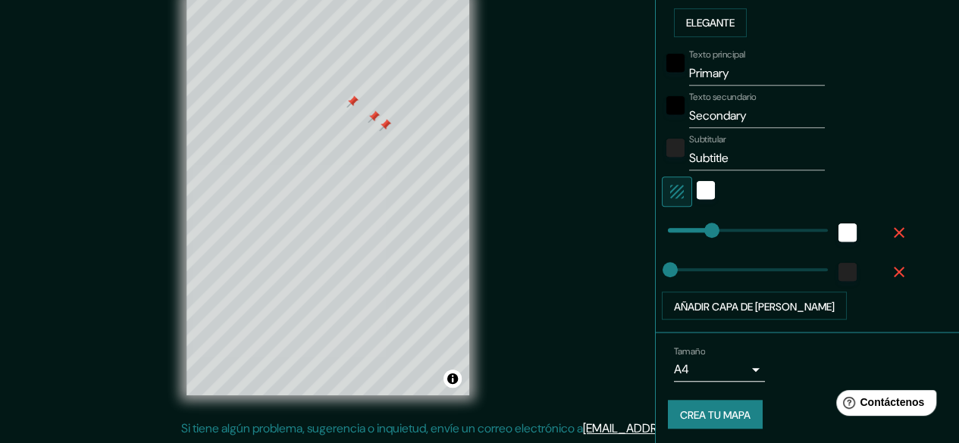
type input "208"
